Goal: Check status: Check status

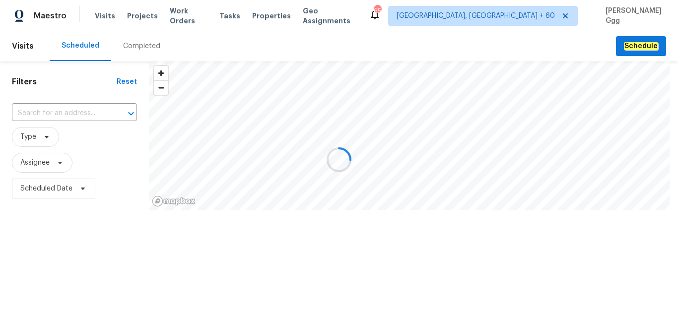
click at [131, 46] on div at bounding box center [339, 159] width 678 height 319
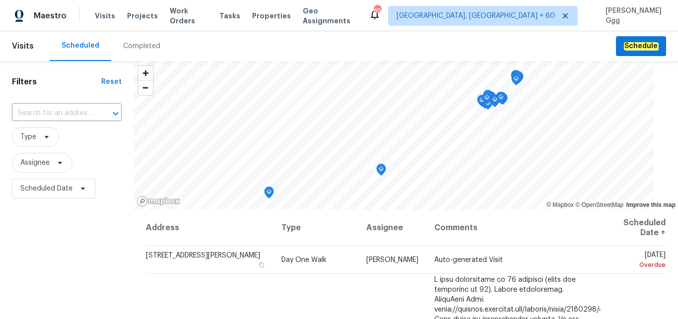
click at [130, 45] on div "Completed" at bounding box center [141, 46] width 37 height 10
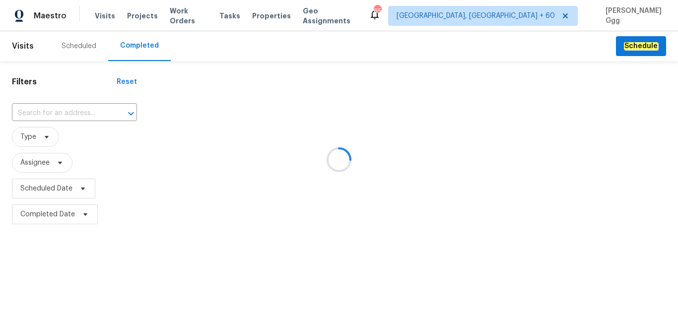
click at [45, 112] on div at bounding box center [339, 159] width 678 height 319
click at [42, 110] on div at bounding box center [339, 159] width 678 height 319
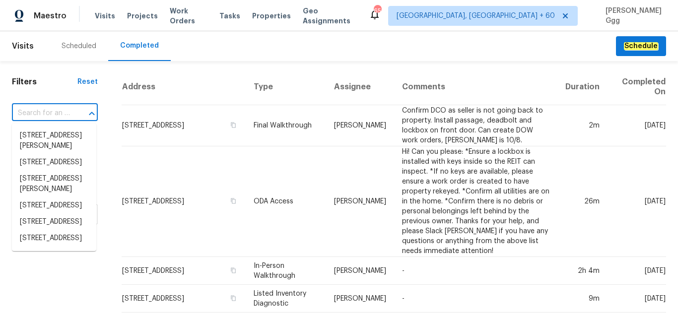
click at [21, 111] on input "text" at bounding box center [41, 113] width 58 height 15
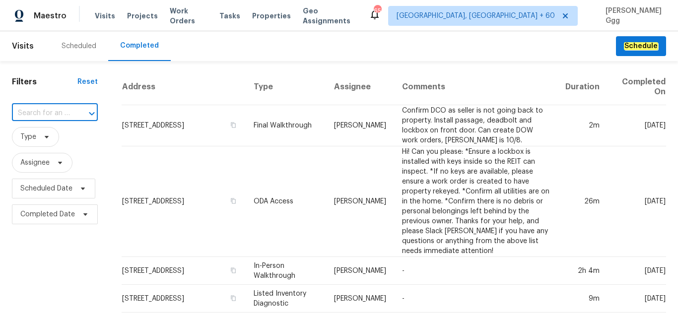
paste input "[STREET_ADDRESS][PERSON_NAME]"
drag, startPoint x: 43, startPoint y: 110, endPoint x: 82, endPoint y: 110, distance: 39.2
click at [70, 110] on input "[STREET_ADDRESS][PERSON_NAME]" at bounding box center [41, 113] width 58 height 15
type input "[STREET_ADDRESS][PERSON_NAME]"
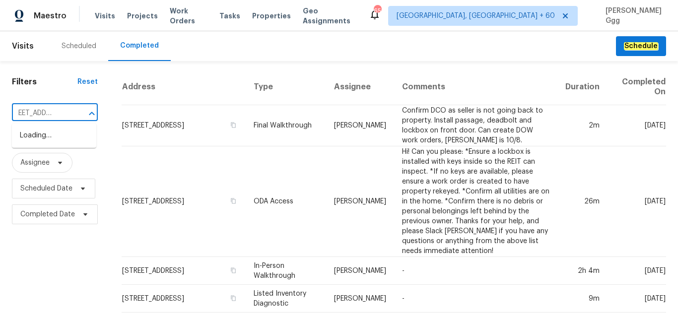
scroll to position [0, 13]
click at [56, 137] on li "[STREET_ADDRESS][PERSON_NAME]" at bounding box center [54, 141] width 84 height 27
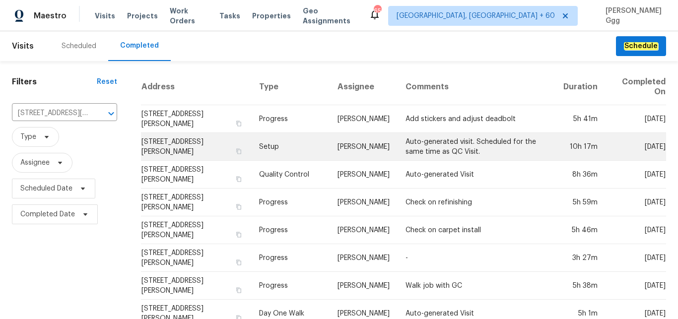
click at [278, 146] on td "Setup" at bounding box center [290, 147] width 79 height 28
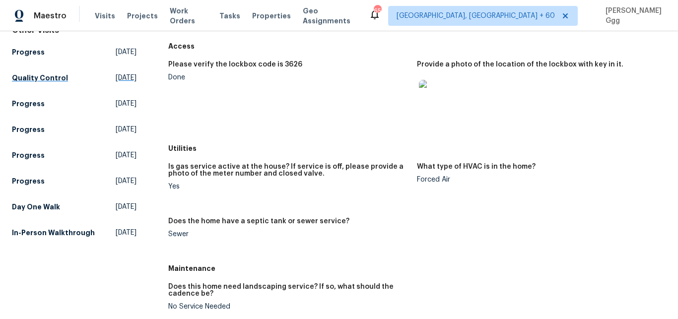
scroll to position [125, 0]
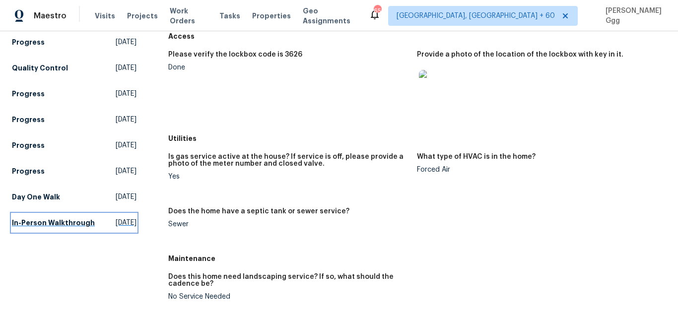
click at [27, 221] on h5 "In-Person Walkthrough" at bounding box center [53, 223] width 83 height 10
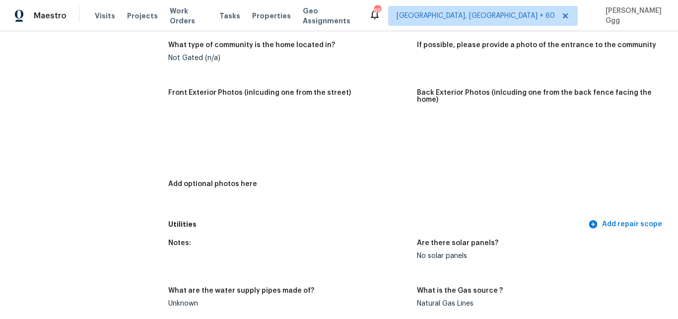
scroll to position [458, 0]
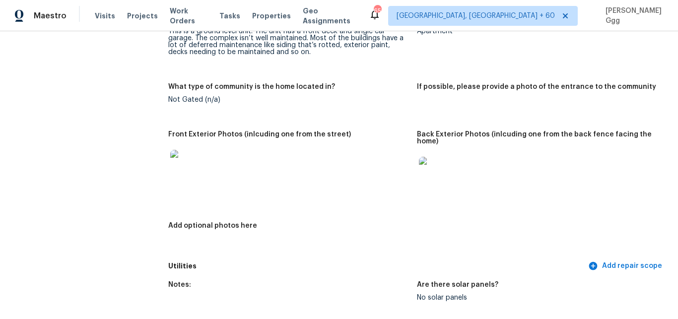
click at [189, 163] on img at bounding box center [186, 166] width 32 height 32
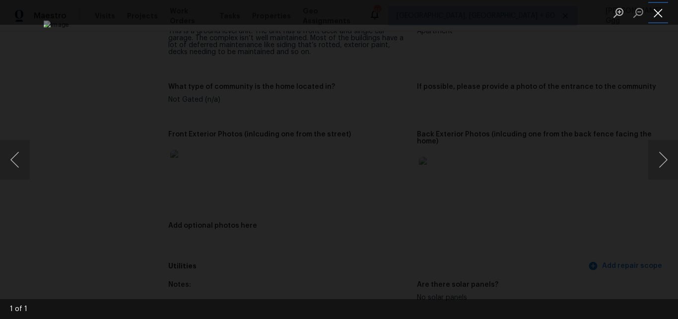
click at [658, 14] on button "Close lightbox" at bounding box center [658, 12] width 20 height 17
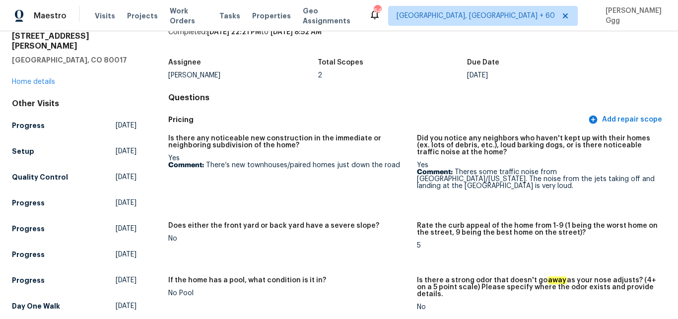
scroll to position [0, 0]
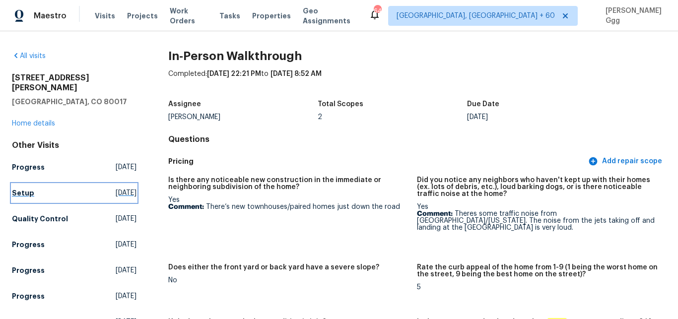
click at [30, 188] on h5 "Setup" at bounding box center [23, 193] width 22 height 10
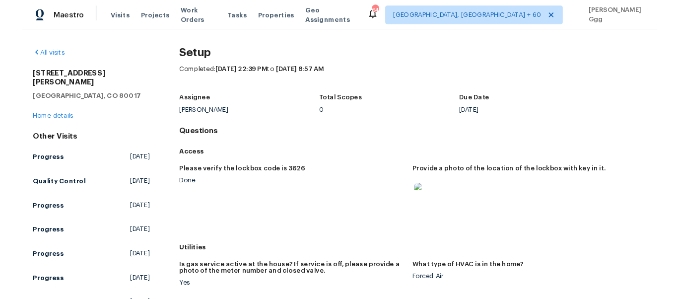
scroll to position [83, 0]
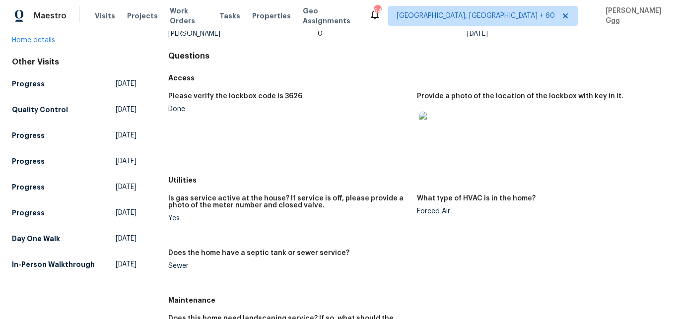
click at [321, 157] on figure "Please verify the lockbox code is 3626 Done" at bounding box center [292, 129] width 249 height 72
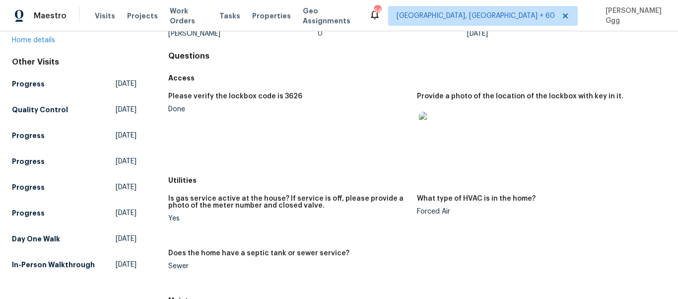
scroll to position [820, 0]
